Goal: Task Accomplishment & Management: Use online tool/utility

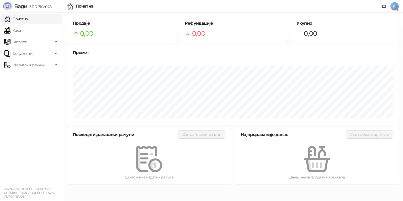
click at [28, 67] on span "Фискални рачуни" at bounding box center [29, 65] width 32 height 10
click at [34, 89] on link "По данима" at bounding box center [20, 88] width 28 height 10
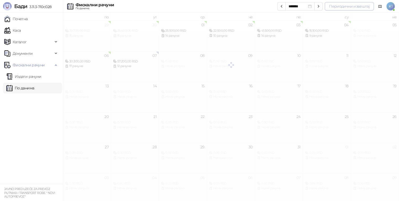
click at [352, 7] on button "Периодични извештај" at bounding box center [349, 6] width 49 height 8
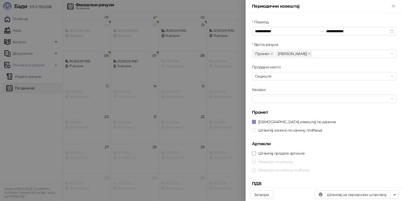
click at [275, 154] on span "Штампај продате артикле" at bounding box center [281, 154] width 51 height 6
click at [288, 131] on span "Штампај износе по начину плаћања" at bounding box center [290, 130] width 68 height 6
drag, startPoint x: 285, startPoint y: 130, endPoint x: 288, endPoint y: 137, distance: 7.4
click at [285, 130] on span "Штампај износе по начину плаћања" at bounding box center [290, 130] width 68 height 6
click at [291, 154] on span "Штампај продате артикле" at bounding box center [281, 154] width 51 height 6
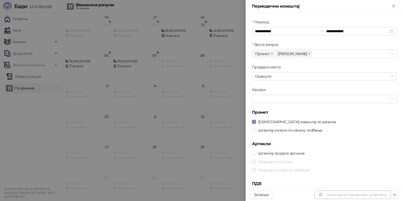
click at [361, 198] on button "Штампај на термалном штампачу" at bounding box center [352, 195] width 76 height 8
click at [275, 31] on input "**********" at bounding box center [286, 31] width 63 height 6
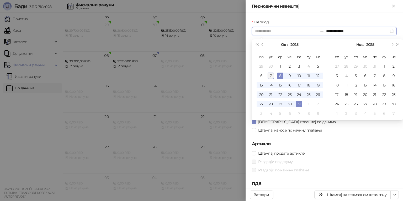
type input "**********"
click at [273, 76] on div "7" at bounding box center [270, 76] width 6 height 6
type input "**********"
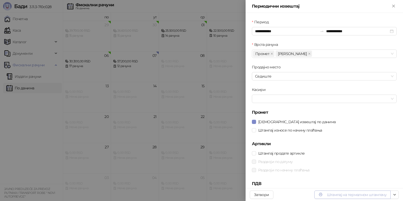
click at [371, 195] on button "Штампај на термалном штампачу" at bounding box center [352, 195] width 76 height 8
click at [270, 130] on span "Штампај износе по начину плаћања" at bounding box center [290, 130] width 68 height 6
click at [345, 196] on button "Штампај на термалном штампачу" at bounding box center [352, 195] width 76 height 8
